Goal: Information Seeking & Learning: Learn about a topic

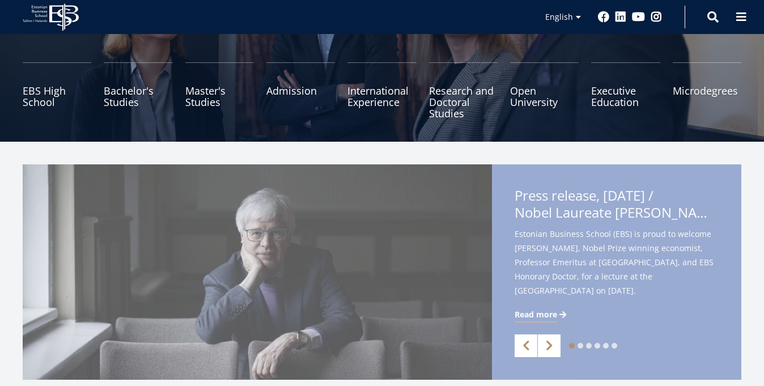
scroll to position [133, 0]
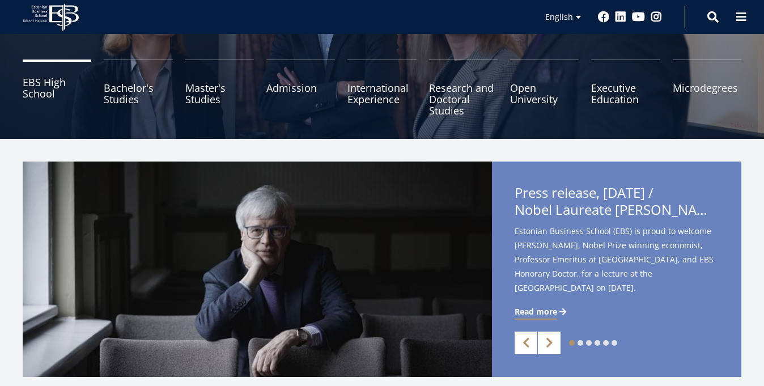
click at [49, 86] on link "EBS High School" at bounding box center [57, 88] width 69 height 57
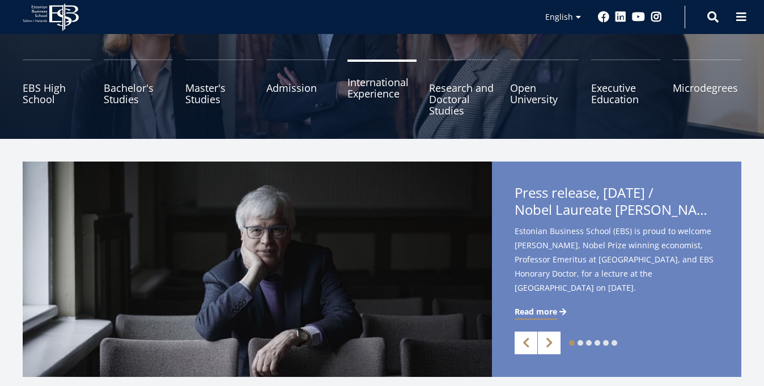
click at [376, 86] on link "International Experience" at bounding box center [382, 88] width 69 height 57
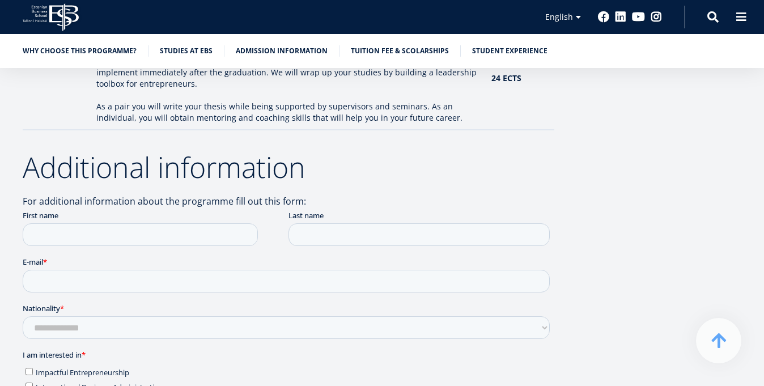
scroll to position [2185, 0]
